Goal: Task Accomplishment & Management: Manage account settings

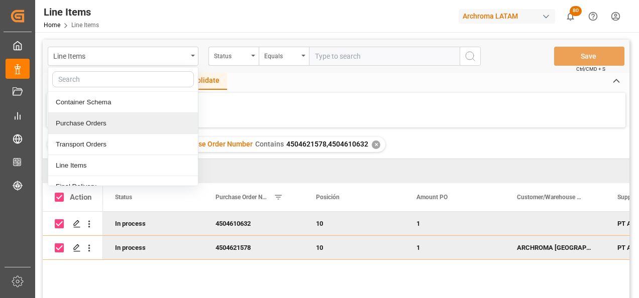
click at [118, 122] on div "Purchase Orders" at bounding box center [123, 123] width 150 height 21
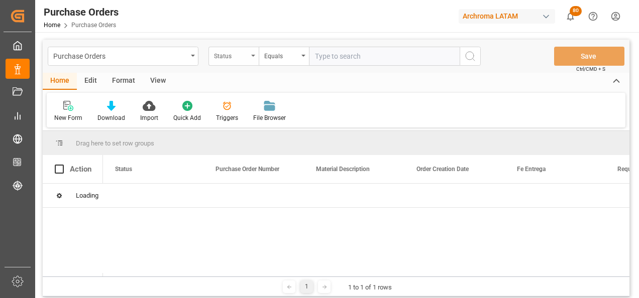
click at [248, 62] on div "Status" at bounding box center [233, 56] width 50 height 19
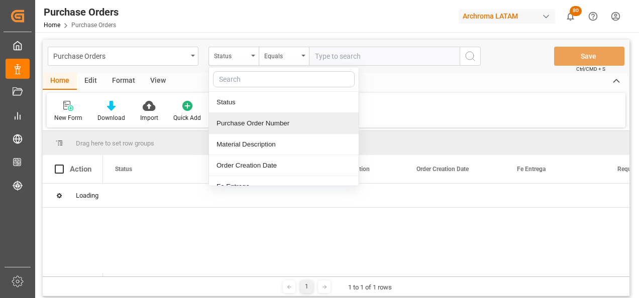
click at [248, 120] on div "Purchase Order Number" at bounding box center [284, 123] width 150 height 21
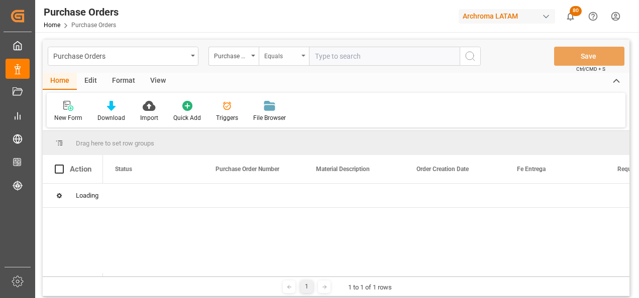
drag, startPoint x: 287, startPoint y: 58, endPoint x: 288, endPoint y: 65, distance: 7.1
click at [288, 57] on div "Equals" at bounding box center [281, 55] width 34 height 12
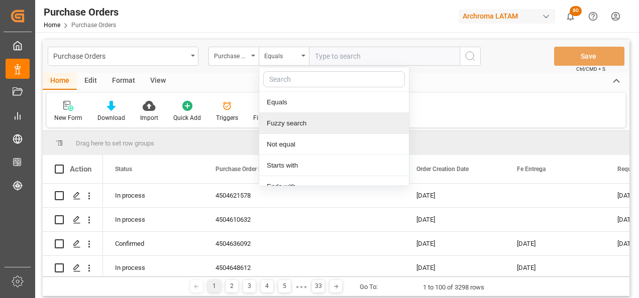
click at [302, 125] on div "Fuzzy search" at bounding box center [334, 123] width 150 height 21
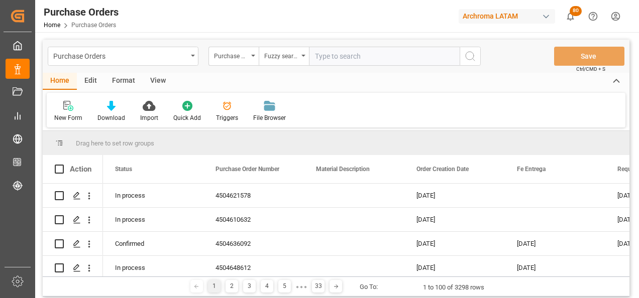
paste input "4504641940"
type input "4504641940"
click at [471, 57] on icon "search button" at bounding box center [470, 56] width 12 height 12
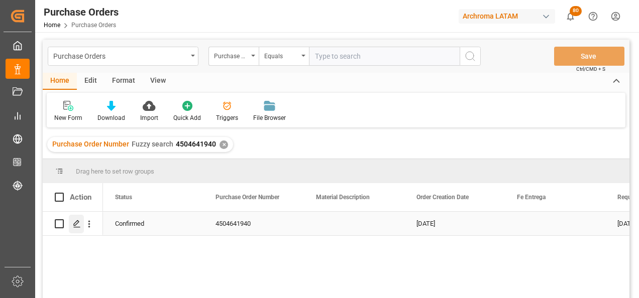
click at [70, 225] on div "Press SPACE to select this row." at bounding box center [76, 224] width 15 height 19
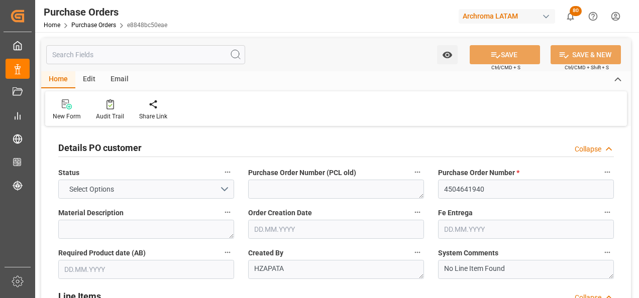
type input "1"
type input "10.07.2025"
type input "27.10.2025"
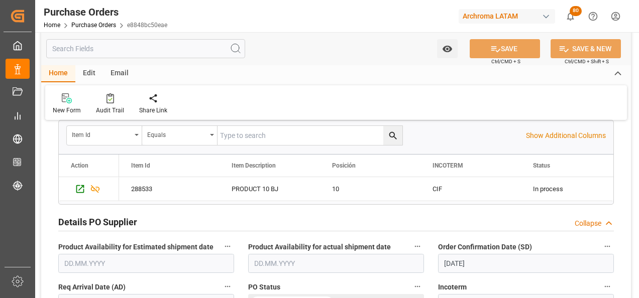
scroll to position [251, 0]
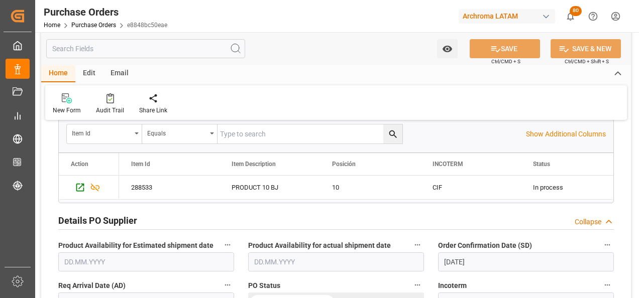
click at [461, 263] on input "23.08.2025" at bounding box center [526, 262] width 176 height 19
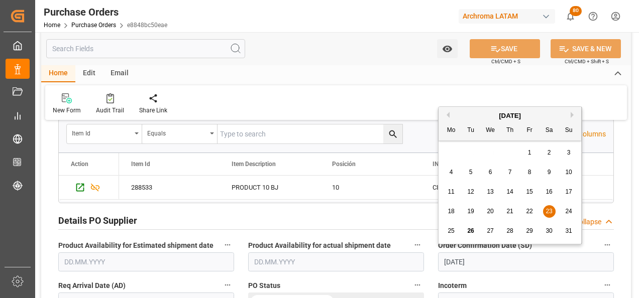
click at [473, 228] on span "26" at bounding box center [470, 231] width 7 height 7
type input "26.08.2025"
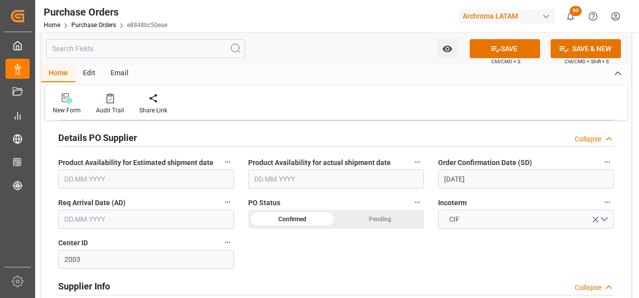
scroll to position [352, 0]
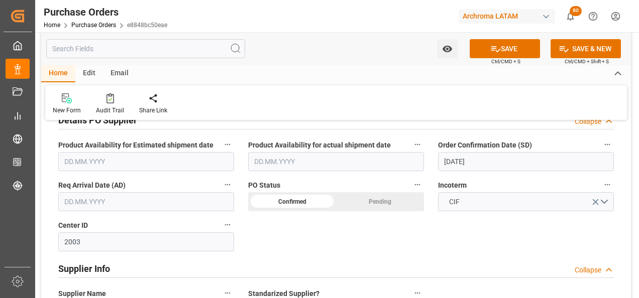
click at [69, 202] on input "text" at bounding box center [146, 201] width 176 height 19
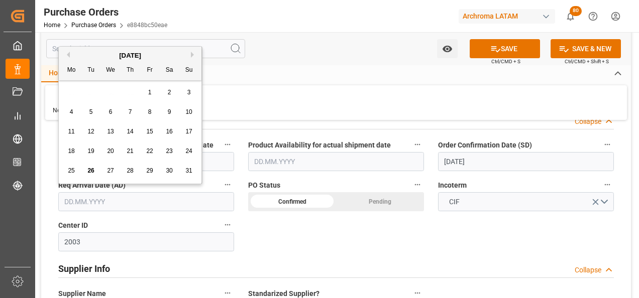
click at [192, 54] on button "Next Month" at bounding box center [194, 55] width 6 height 6
click at [75, 152] on div "22" at bounding box center [71, 152] width 13 height 12
type input "22.09.2025"
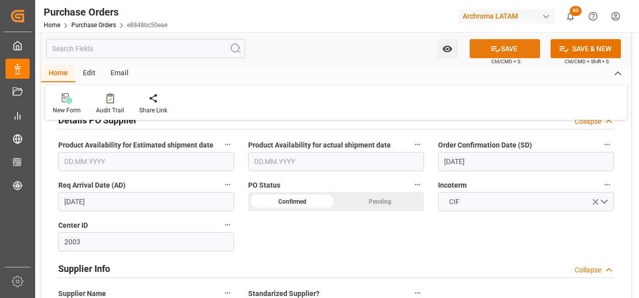
click at [520, 49] on button "SAVE" at bounding box center [505, 48] width 70 height 19
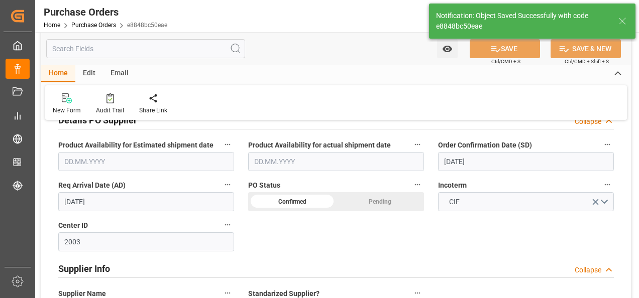
click at [115, 71] on div "Email" at bounding box center [119, 73] width 33 height 17
click at [71, 99] on icon at bounding box center [68, 99] width 14 height 7
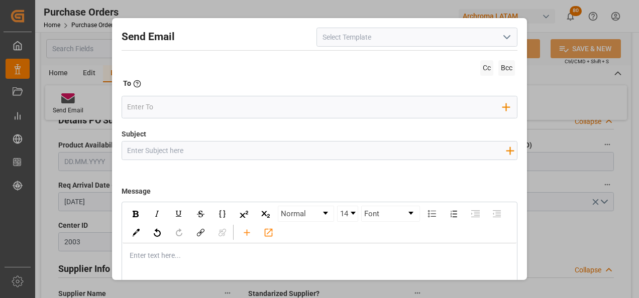
click at [252, 152] on input "Subject" at bounding box center [316, 151] width 389 height 18
paste input "COL || PO 4504641940 || STATUS ZARPE || TEXTIL || Priority"
type input "COL || PO 4504641940 || STATUS ZARPE || TEXTIL || Priority"
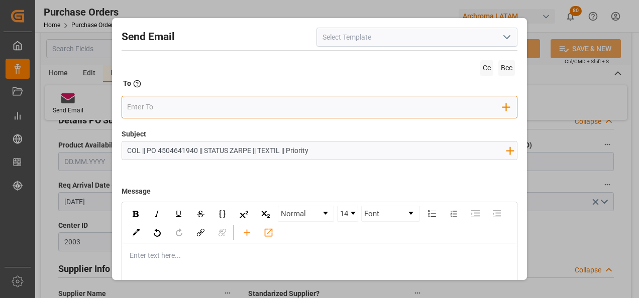
click at [235, 110] on input "email" at bounding box center [315, 106] width 376 height 15
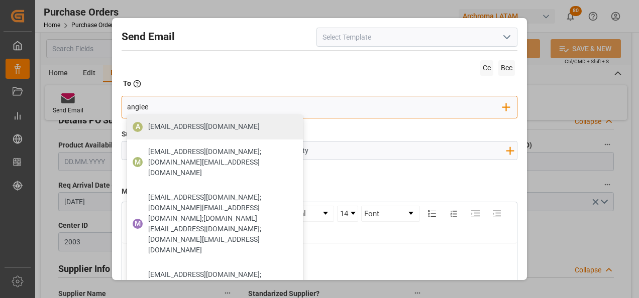
type input "angiee.lamilla@archroma.com"
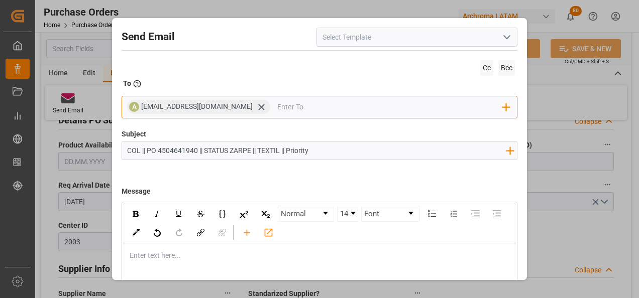
click at [298, 100] on input "email" at bounding box center [390, 106] width 226 height 15
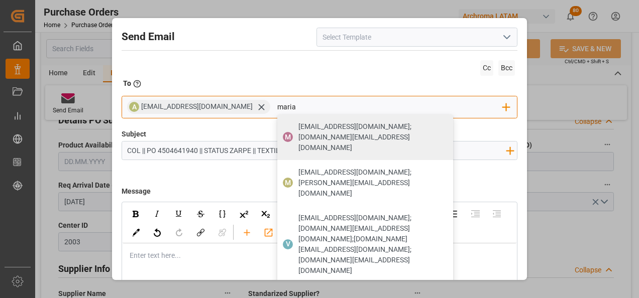
type input "maria"
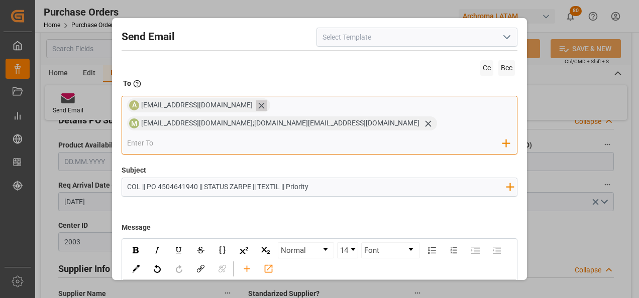
click at [256, 105] on icon at bounding box center [261, 105] width 11 height 11
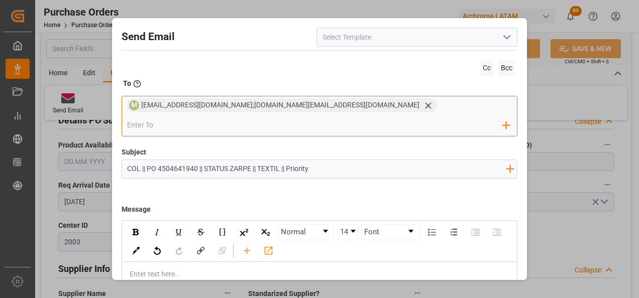
click at [372, 115] on div "M maria.piranquive@leschaco.com;angiee.lamilla@archroma.com Add Field to To" at bounding box center [320, 116] width 396 height 41
click at [375, 118] on input "email" at bounding box center [315, 125] width 376 height 15
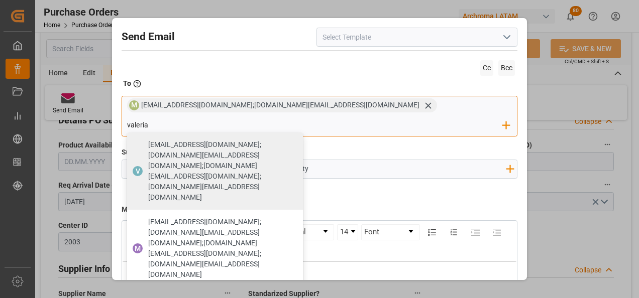
type input "valeria"
click at [260, 295] on span "[PERSON_NAME][EMAIL_ADDRESS][PERSON_NAME][DOMAIN_NAME]" at bounding box center [204, 300] width 112 height 11
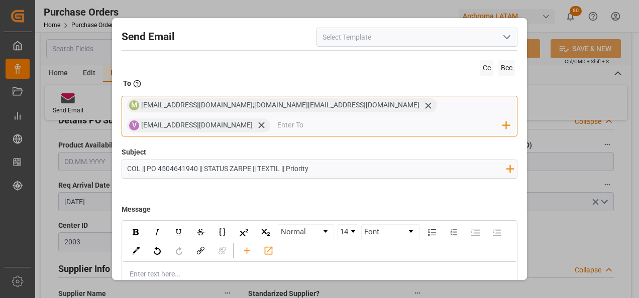
click at [384, 125] on input "email" at bounding box center [390, 125] width 226 height 15
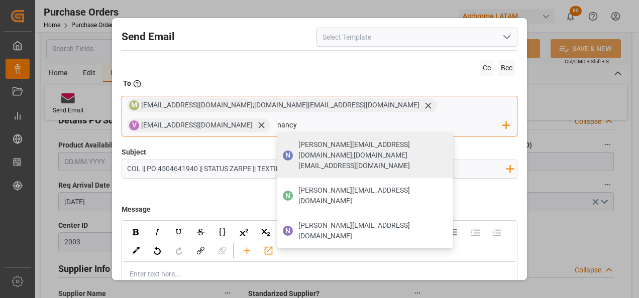
type input "nancy.castellanos@archroma.com"
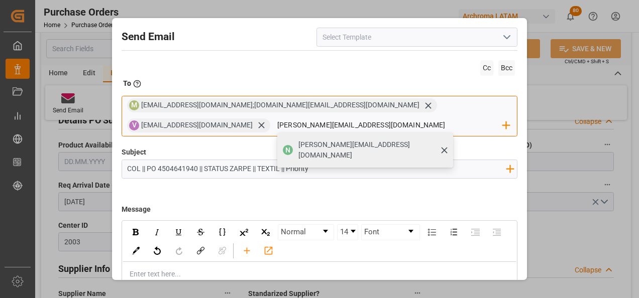
click at [298, 146] on span "nancy.castellanos@archroma.com" at bounding box center [372, 150] width 148 height 21
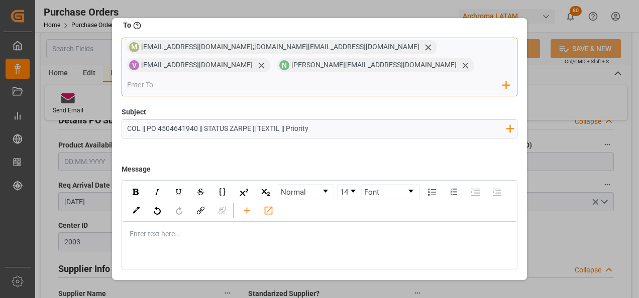
scroll to position [72, 0]
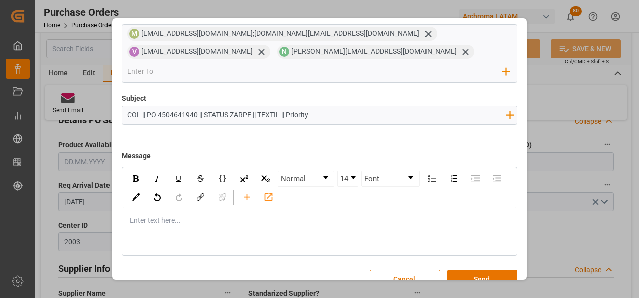
click at [209, 216] on div "rdw-editor" at bounding box center [320, 221] width 380 height 11
click at [223, 216] on div "rdw-editor" at bounding box center [320, 221] width 380 height 11
click at [176, 216] on div "rdw-editor" at bounding box center [320, 221] width 380 height 11
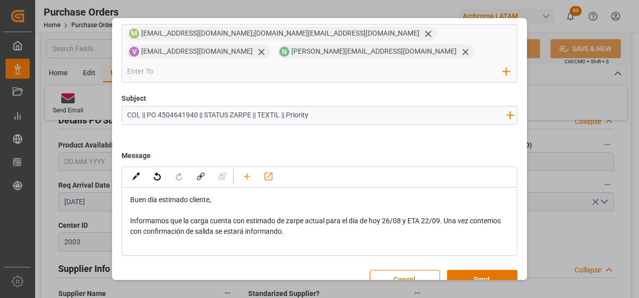
scroll to position [31, 0]
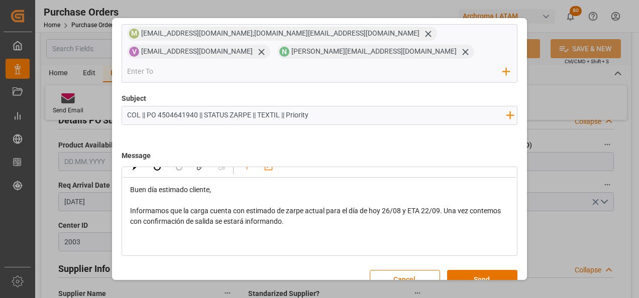
click at [189, 227] on div "rdw-editor" at bounding box center [320, 232] width 380 height 11
click at [178, 238] on div "rdw-editor" at bounding box center [320, 243] width 380 height 11
click at [198, 238] on div "Atentamente," at bounding box center [320, 243] width 380 height 11
click at [467, 270] on button "Send" at bounding box center [482, 279] width 70 height 19
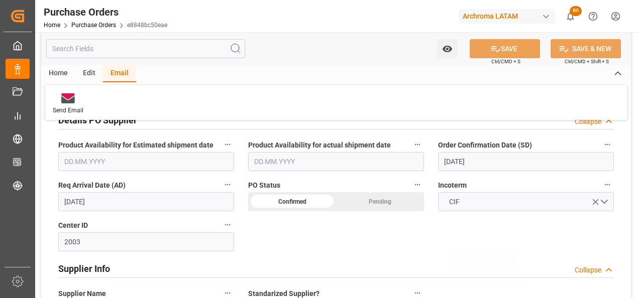
scroll to position [54, 0]
click at [94, 21] on div "Home Purchase Orders e8848bc50eae" at bounding box center [106, 25] width 124 height 11
click at [93, 23] on link "Purchase Orders" at bounding box center [93, 25] width 45 height 7
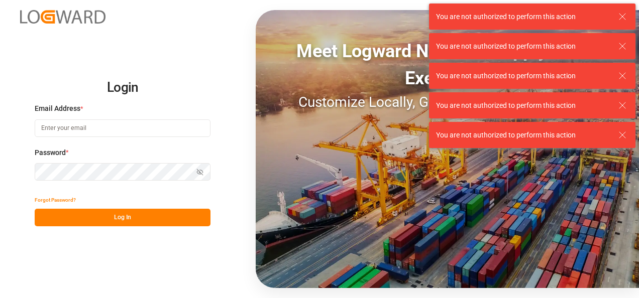
type input "[PERSON_NAME][EMAIL_ADDRESS][PERSON_NAME][DOMAIN_NAME]"
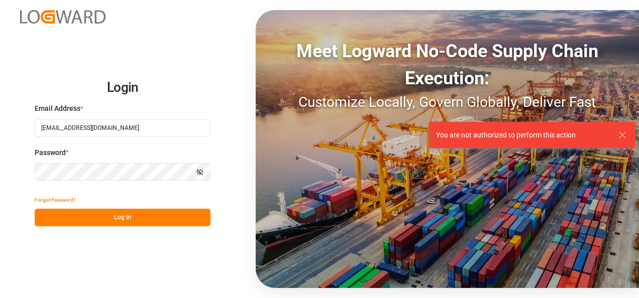
click at [135, 222] on button "Log In" at bounding box center [123, 218] width 176 height 18
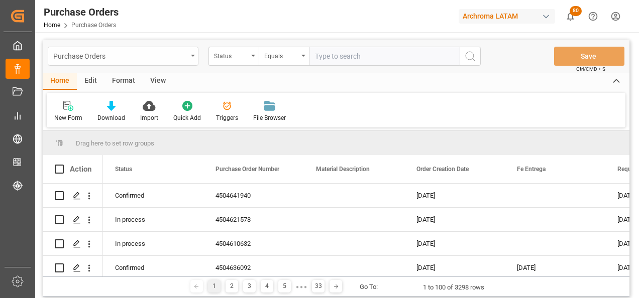
click at [186, 55] on div "Purchase Orders" at bounding box center [120, 55] width 134 height 13
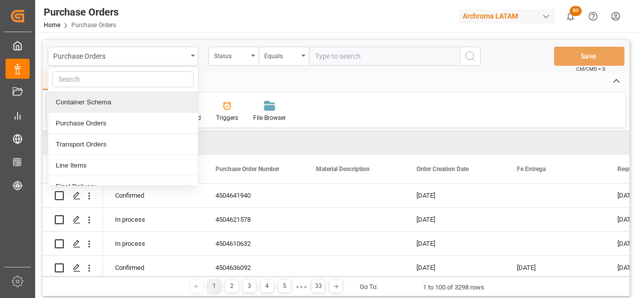
click at [115, 96] on div "Container Schema" at bounding box center [123, 102] width 150 height 21
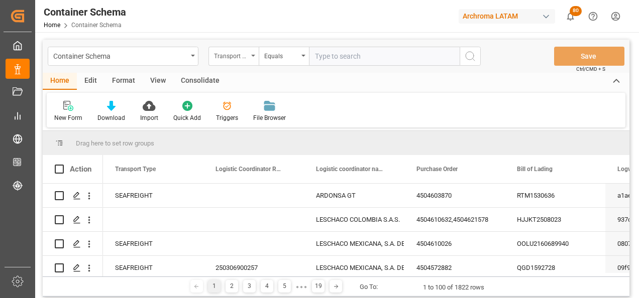
click at [248, 65] on div "Transport Type" at bounding box center [233, 56] width 50 height 19
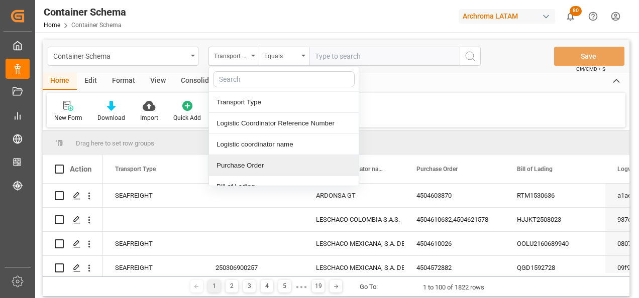
click at [257, 168] on div "Purchase Order" at bounding box center [284, 165] width 150 height 21
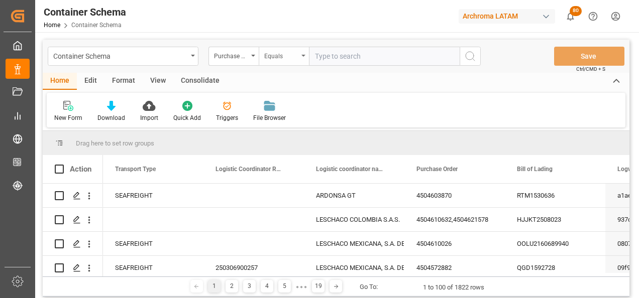
click at [280, 63] on div "Equals" at bounding box center [284, 56] width 50 height 19
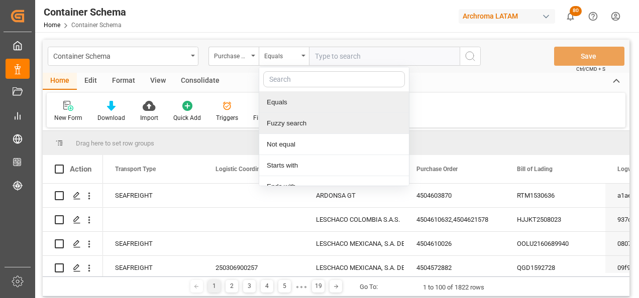
click at [296, 122] on div "Fuzzy search" at bounding box center [334, 123] width 150 height 21
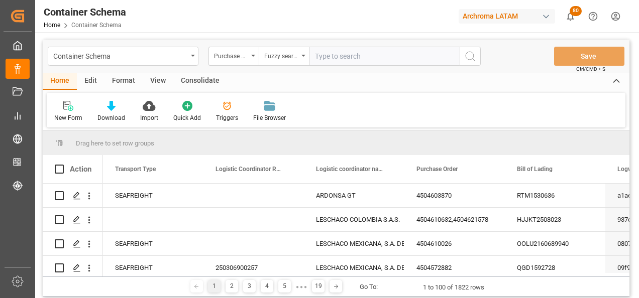
paste input "4504649440"
type input "4504649440"
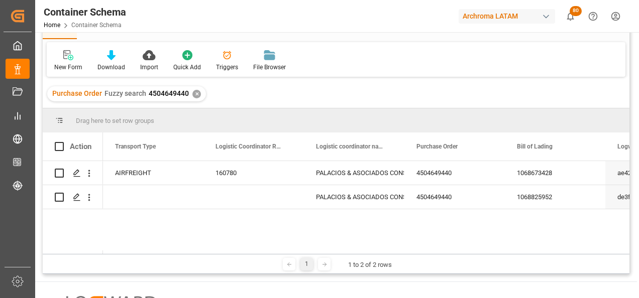
scroll to position [50, 0]
click at [74, 197] on icon "Press SPACE to select this row." at bounding box center [77, 198] width 8 height 8
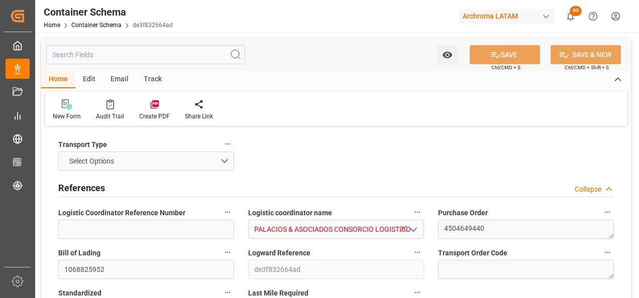
type input "0"
type input "1"
type input "600"
type input "649.4"
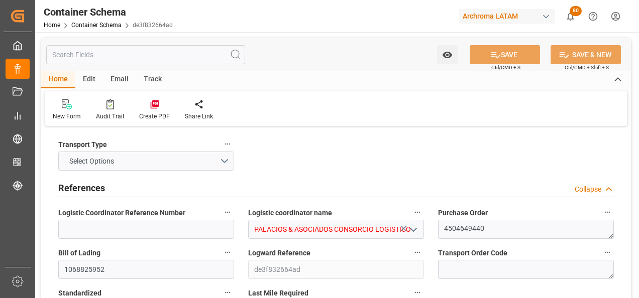
type input "PELIM"
type input "22.08.2025 11:00"
type input "22.08.2025"
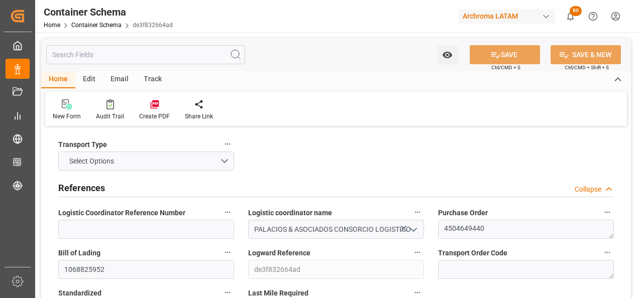
type input "24.08.2025"
type input "22.08.2025 00:00"
type input "24.08.2025 16:00"
click at [219, 164] on button "Select Options" at bounding box center [146, 161] width 176 height 19
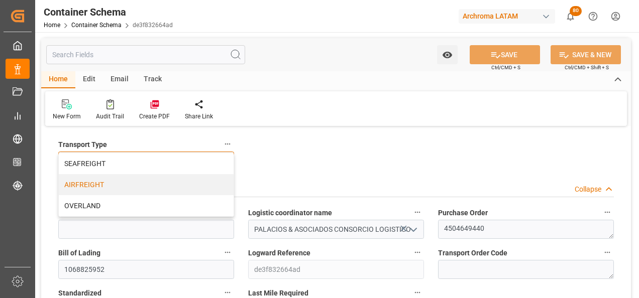
click at [186, 187] on div "AIRFREIGHT" at bounding box center [146, 184] width 175 height 21
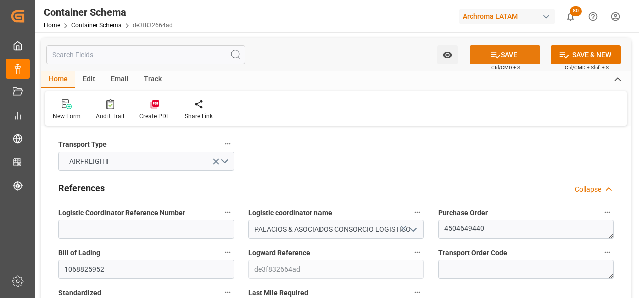
click at [503, 55] on button "SAVE" at bounding box center [505, 54] width 70 height 19
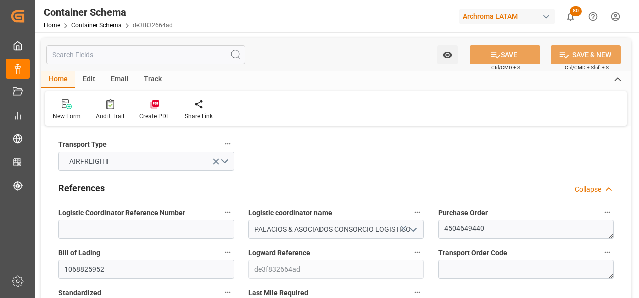
click at [125, 77] on div "Email" at bounding box center [119, 79] width 33 height 17
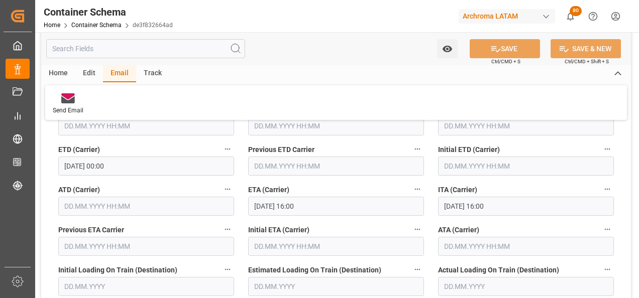
scroll to position [1306, 0]
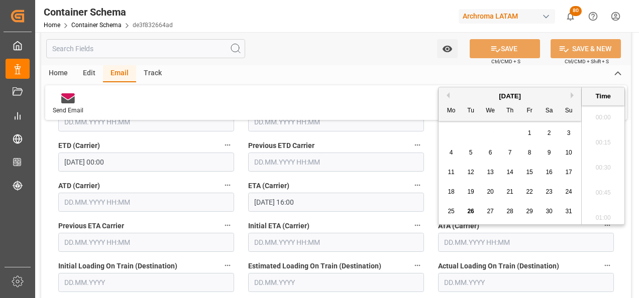
click at [473, 239] on input "text" at bounding box center [526, 242] width 176 height 19
click at [454, 211] on span "25" at bounding box center [451, 211] width 7 height 7
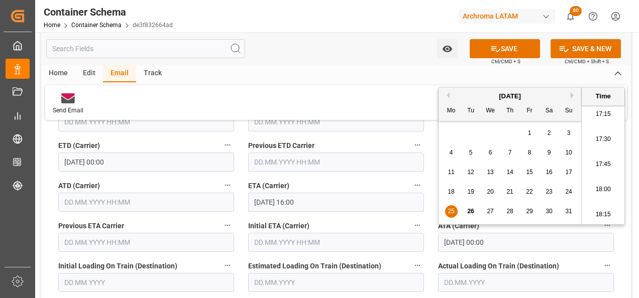
scroll to position [1787, 0]
click at [602, 143] on li "18:00" at bounding box center [603, 139] width 43 height 25
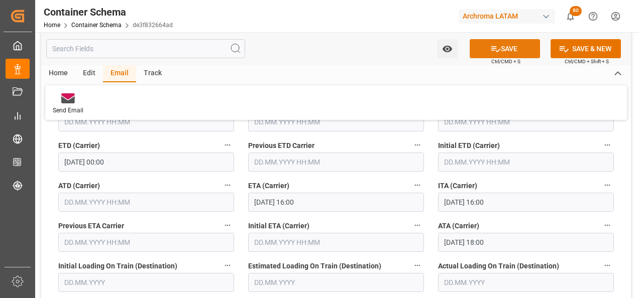
click at [496, 51] on icon at bounding box center [495, 49] width 9 height 6
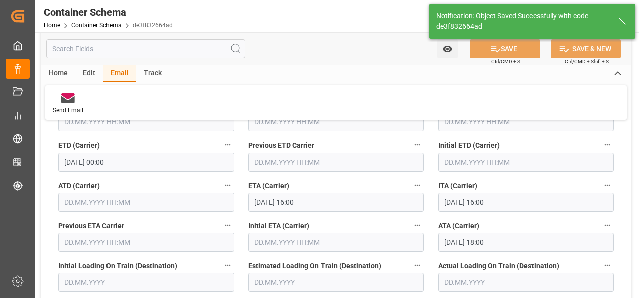
type input "25.08.2025 00:00"
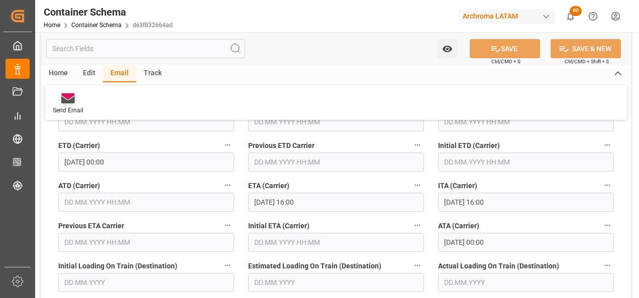
click at [72, 100] on icon at bounding box center [68, 99] width 14 height 7
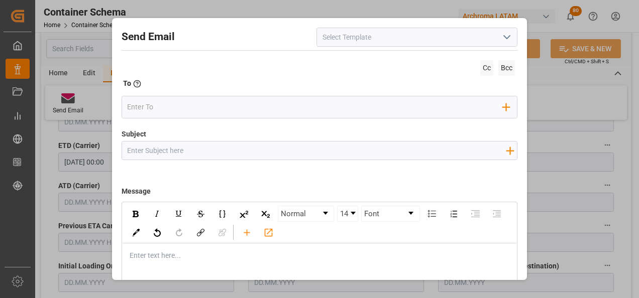
click at [501, 40] on icon "open menu" at bounding box center [507, 37] width 12 height 12
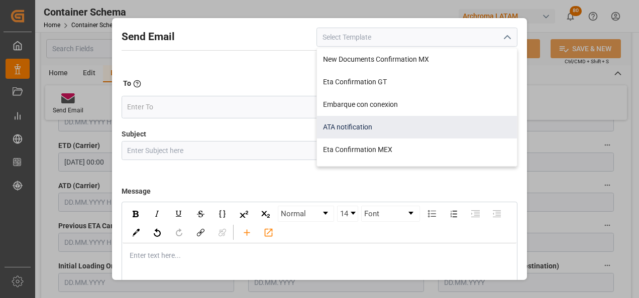
click at [360, 127] on div "ATA notification" at bounding box center [417, 127] width 200 height 23
type input "ATA notification"
type input "Aviso de llegada | PO {{purchaseOrder}} | BL {{bookingNumber}} | Contenedor {{c…"
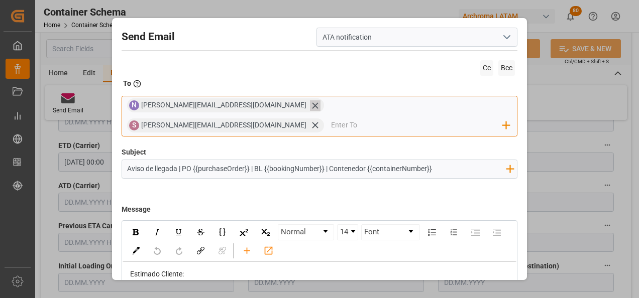
click at [312, 109] on icon at bounding box center [315, 105] width 6 height 6
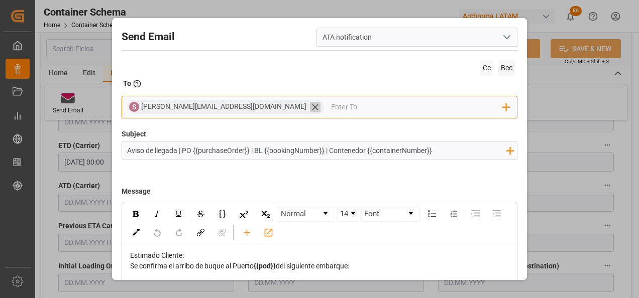
click at [310, 108] on icon at bounding box center [315, 107] width 11 height 11
click at [239, 108] on input "email" at bounding box center [315, 106] width 376 height 15
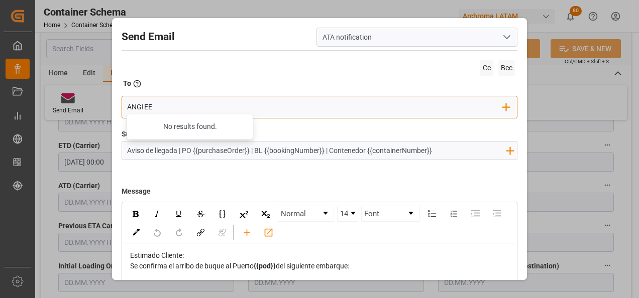
type input "ANGIEE"
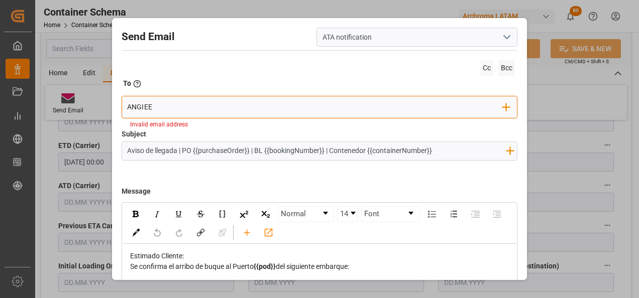
drag, startPoint x: 165, startPoint y: 104, endPoint x: 88, endPoint y: 107, distance: 76.9
click at [88, 107] on div "Send Email ATA notification Cc Bcc To Enter the TO Email address ANGIEE Add Fie…" at bounding box center [319, 149] width 639 height 298
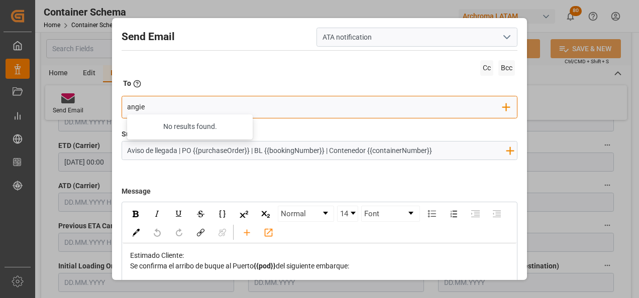
type input "angiee"
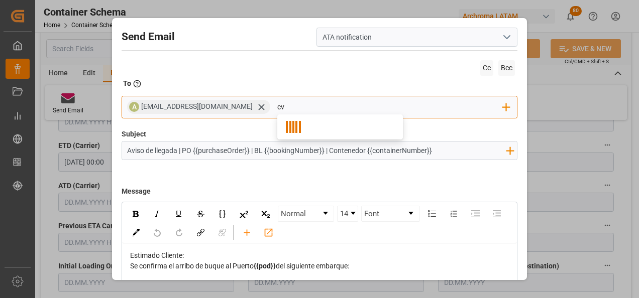
type input "c"
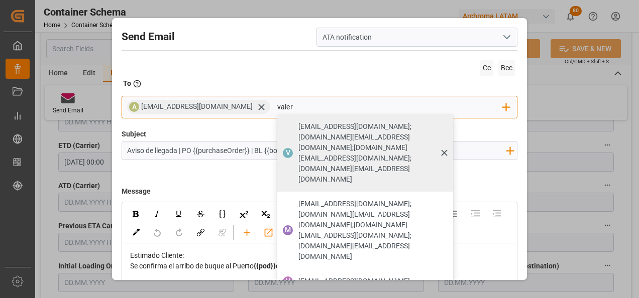
type input "valeri"
click at [345, 276] on span "[PERSON_NAME][EMAIL_ADDRESS][PERSON_NAME][DOMAIN_NAME]" at bounding box center [354, 281] width 112 height 11
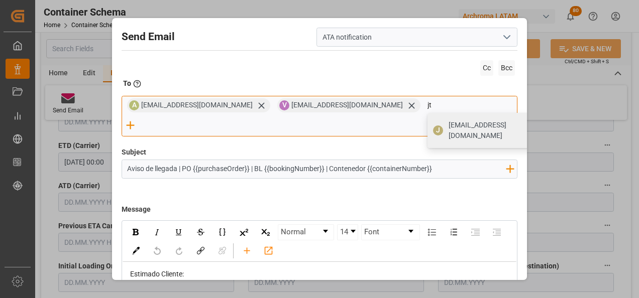
type input "jtoribio@pasoc.pe"
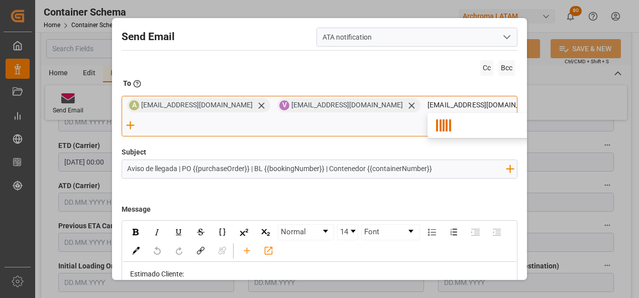
click at [432, 131] on div at bounding box center [491, 125] width 126 height 25
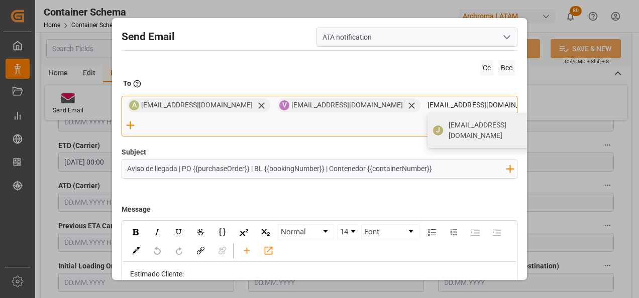
click at [449, 130] on span "jtoribio@pasoc.pe" at bounding box center [497, 130] width 97 height 21
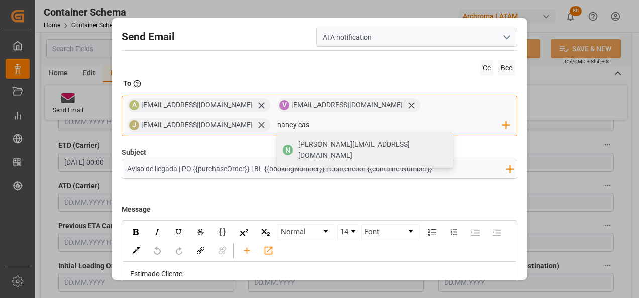
type input "nancy.castellanos@archroma.com"
click at [298, 147] on span "nancy.castellanos@archroma.com" at bounding box center [372, 150] width 148 height 21
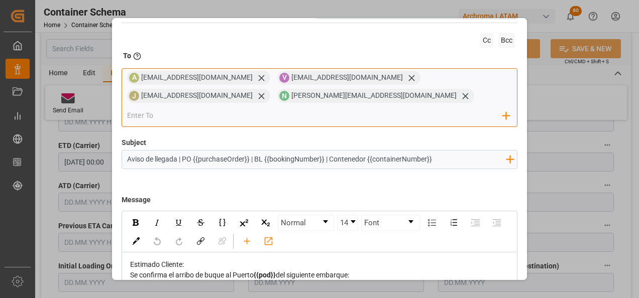
scroll to position [50, 0]
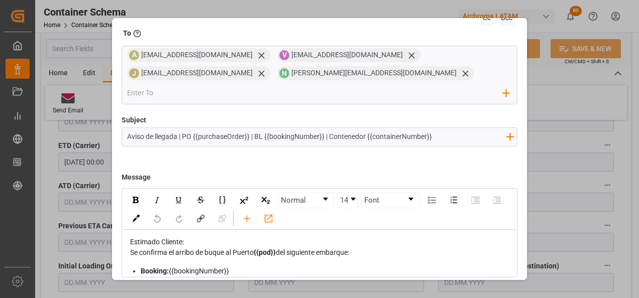
click at [445, 128] on input "Aviso de llegada | PO {{purchaseOrder}} | BL {{bookingNumber}} | Contenedor {{c…" at bounding box center [316, 137] width 389 height 18
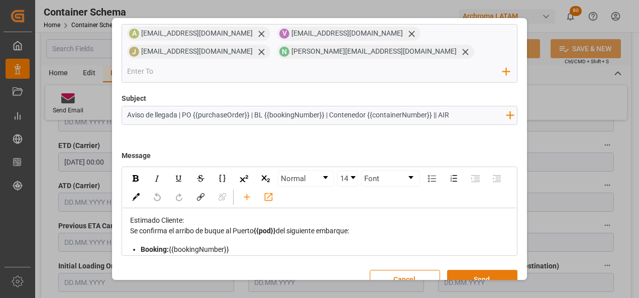
type input "Aviso de llegada | PO {{purchaseOrder}} | BL {{bookingNumber}} | Contenedor {{c…"
click at [496, 270] on button "Send" at bounding box center [482, 279] width 70 height 19
